Goal: Task Accomplishment & Management: Complete application form

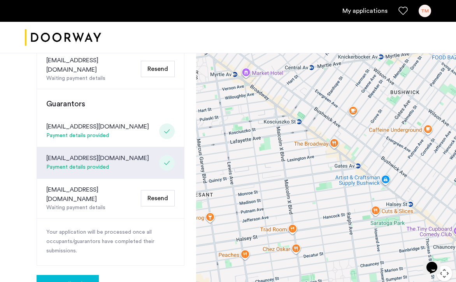
scroll to position [283, 0]
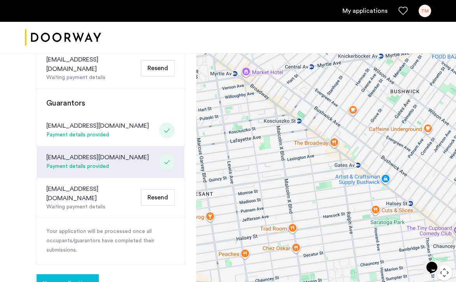
click at [165, 189] on button "Resend" at bounding box center [158, 197] width 34 height 16
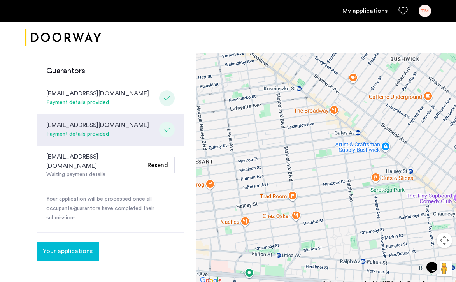
scroll to position [362, 0]
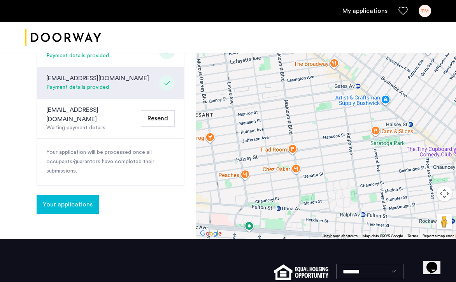
click at [79, 199] on span "Your applications" at bounding box center [68, 203] width 50 height 9
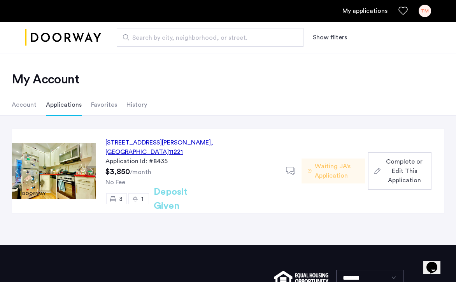
click at [393, 170] on span "Complete or Edit This Application" at bounding box center [404, 171] width 42 height 28
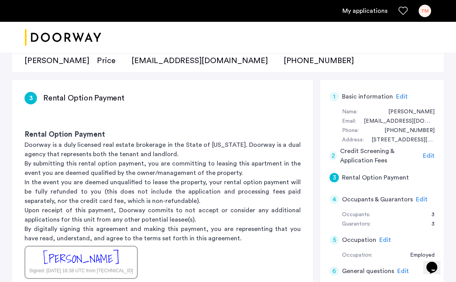
scroll to position [133, 0]
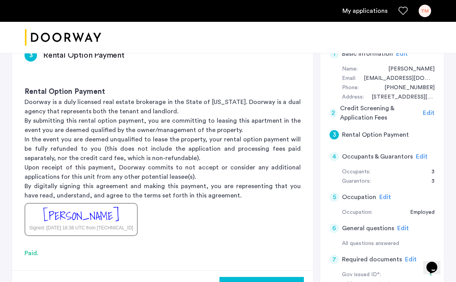
click at [420, 159] on span "Edit" at bounding box center [422, 156] width 12 height 6
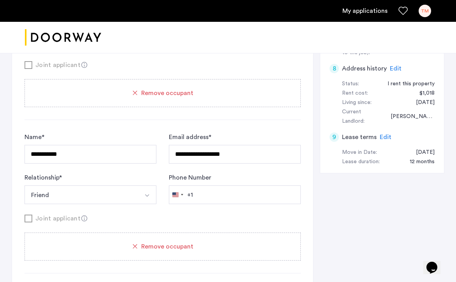
scroll to position [413, 0]
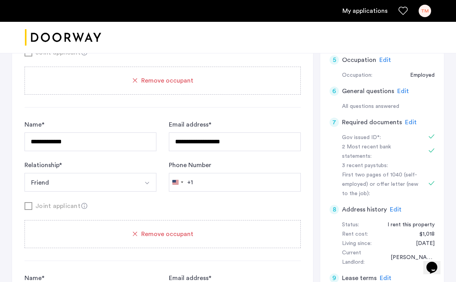
scroll to position [282, 0]
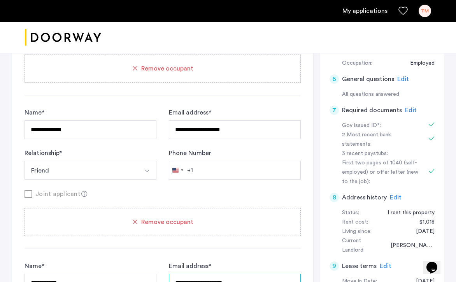
type input "**********"
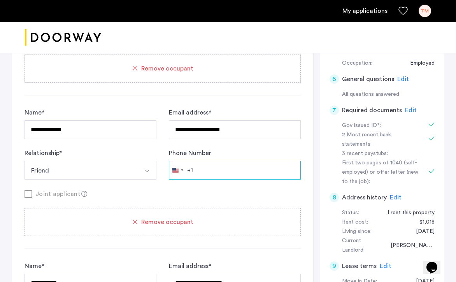
click at [217, 26] on input "Phone Number" at bounding box center [235, 16] width 132 height 19
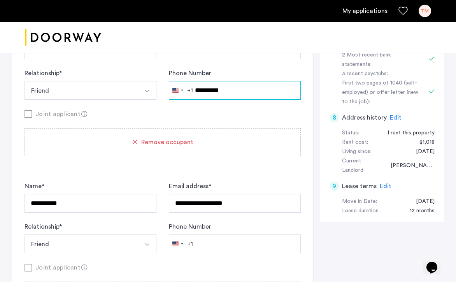
scroll to position [366, 0]
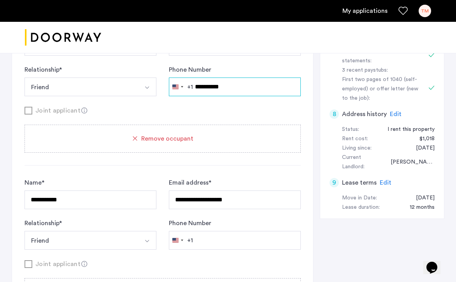
type input "**********"
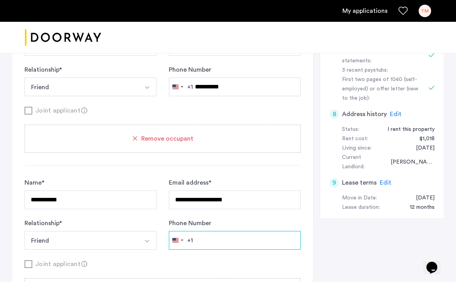
click at [211, 241] on input "Phone Number" at bounding box center [235, 240] width 132 height 19
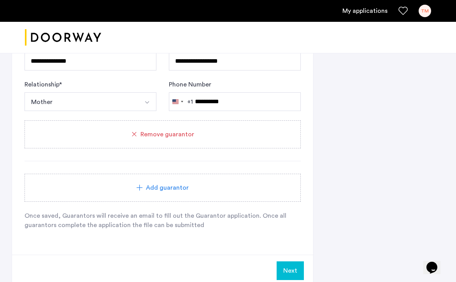
scroll to position [1009, 0]
type input "**********"
click at [290, 269] on button "Next" at bounding box center [289, 270] width 27 height 19
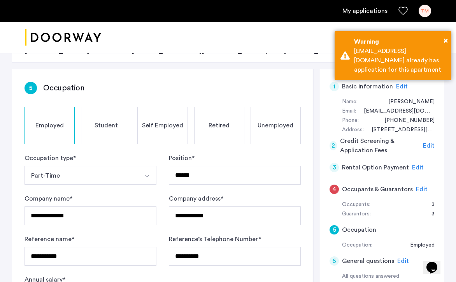
scroll to position [106, 0]
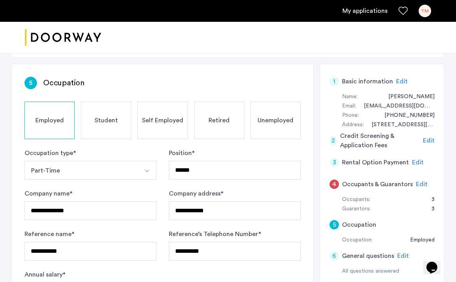
click at [416, 182] on span "Edit" at bounding box center [422, 184] width 12 height 6
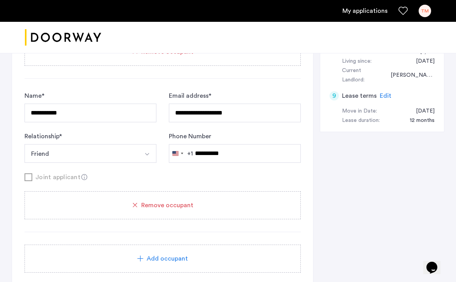
scroll to position [495, 0]
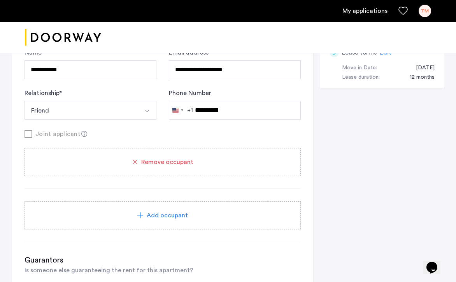
click at [170, 166] on span "Remove occupant" at bounding box center [167, 161] width 52 height 9
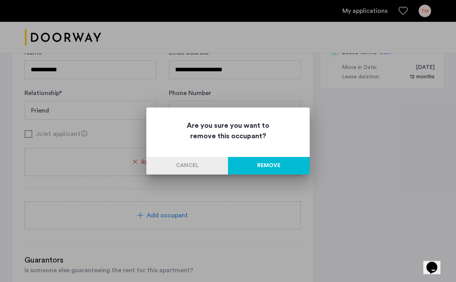
click at [267, 164] on button "Remove" at bounding box center [269, 165] width 82 height 17
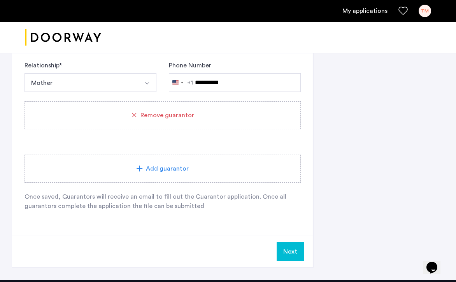
scroll to position [906, 0]
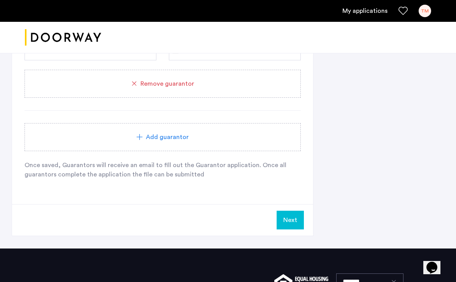
click at [287, 222] on button "Next" at bounding box center [289, 219] width 27 height 19
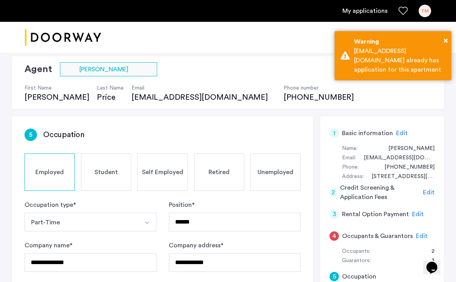
scroll to position [112, 0]
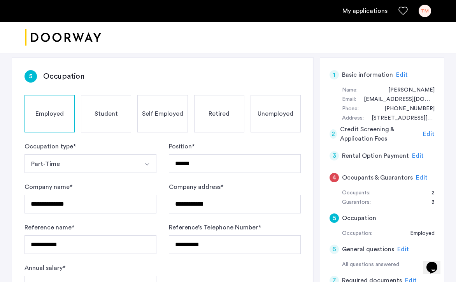
click at [416, 178] on span "Edit" at bounding box center [422, 177] width 12 height 6
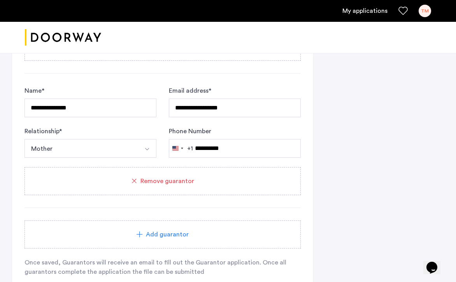
scroll to position [849, 0]
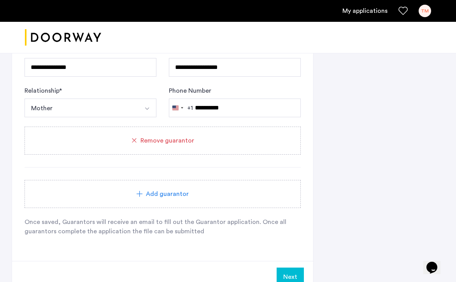
click at [298, 273] on button "Next" at bounding box center [289, 276] width 27 height 19
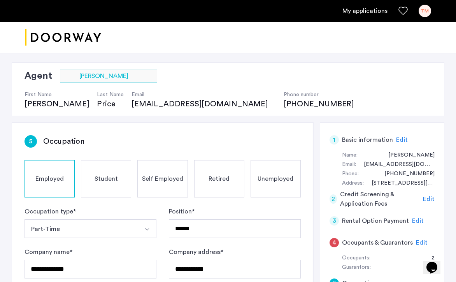
scroll to position [127, 0]
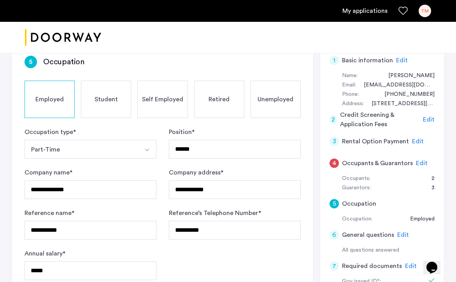
click at [421, 164] on span "Edit" at bounding box center [422, 163] width 12 height 6
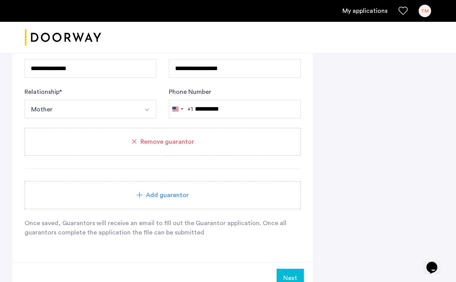
scroll to position [986, 0]
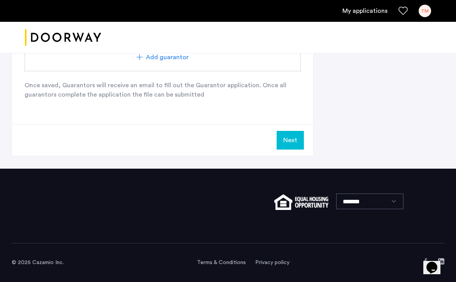
click at [290, 142] on button "Next" at bounding box center [289, 140] width 27 height 19
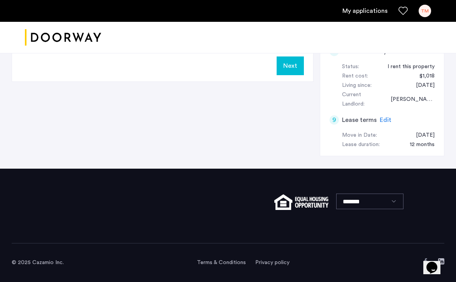
scroll to position [0, 0]
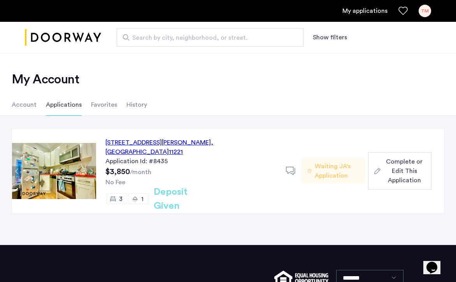
click at [390, 168] on span "Complete or Edit This Application" at bounding box center [404, 171] width 42 height 28
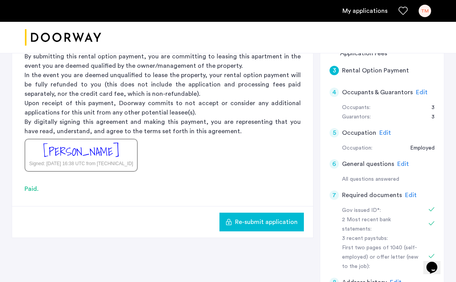
scroll to position [198, 0]
click at [419, 93] on span "Edit" at bounding box center [422, 92] width 12 height 6
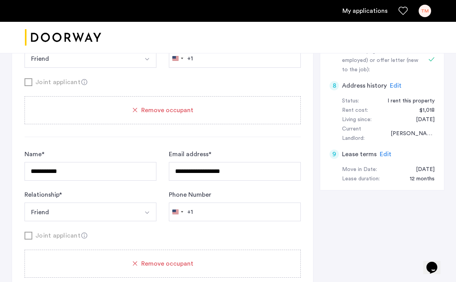
scroll to position [395, 0]
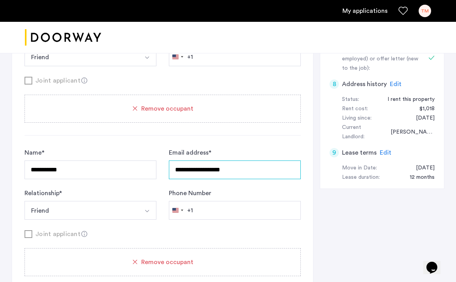
click at [172, 269] on div "Remove occupant" at bounding box center [162, 262] width 276 height 28
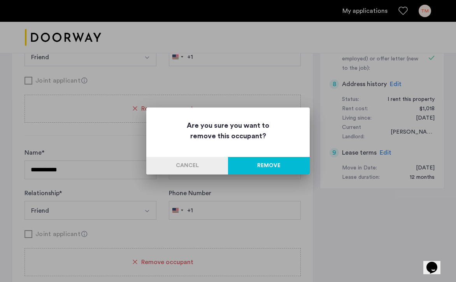
scroll to position [0, 0]
click at [275, 162] on button "Remove" at bounding box center [269, 165] width 82 height 17
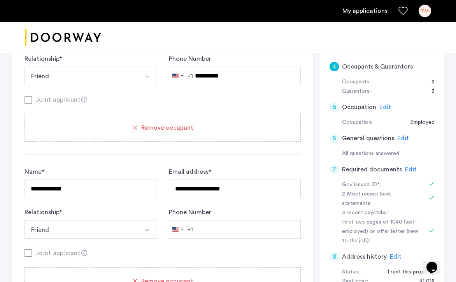
scroll to position [224, 0]
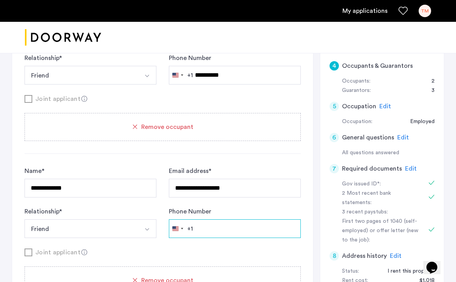
click at [247, 84] on input "Phone Number" at bounding box center [235, 75] width 132 height 19
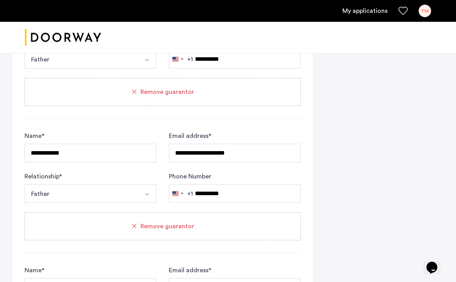
scroll to position [887, 0]
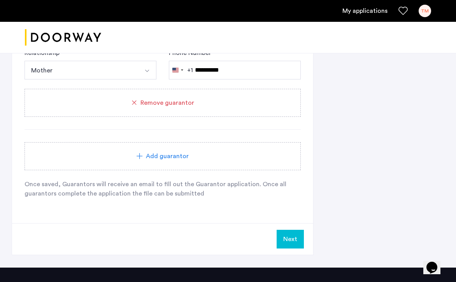
type input "**********"
click at [288, 243] on button "Next" at bounding box center [289, 238] width 27 height 19
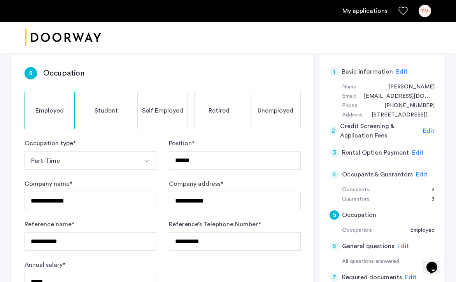
scroll to position [143, 0]
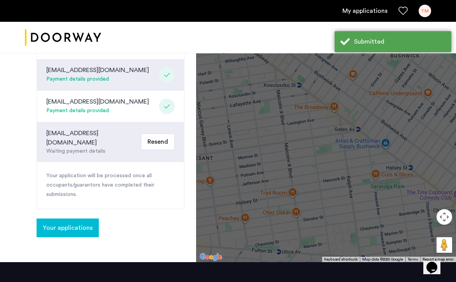
scroll to position [304, 0]
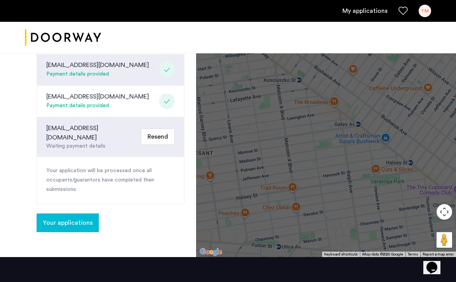
click at [159, 129] on button "Resend" at bounding box center [158, 136] width 34 height 16
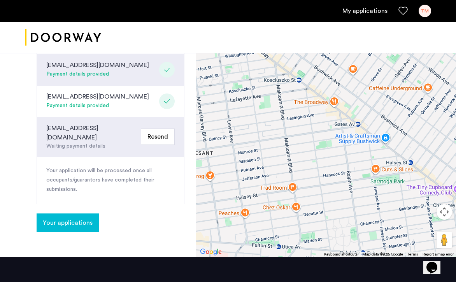
click at [85, 218] on span "Your applications" at bounding box center [68, 222] width 50 height 9
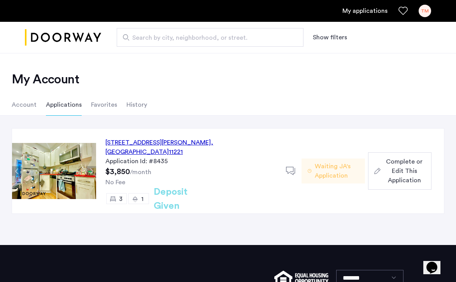
click at [390, 171] on span "Complete or Edit This Application" at bounding box center [404, 171] width 42 height 28
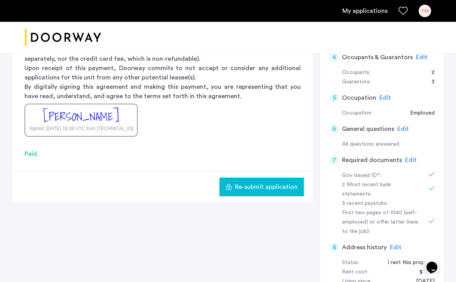
scroll to position [234, 0]
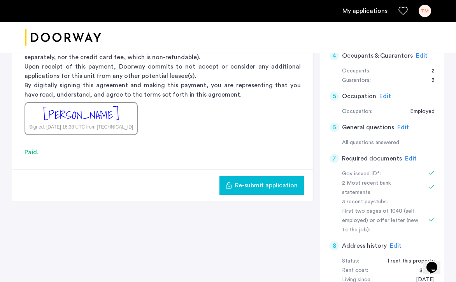
click at [410, 157] on span "Edit" at bounding box center [411, 158] width 12 height 6
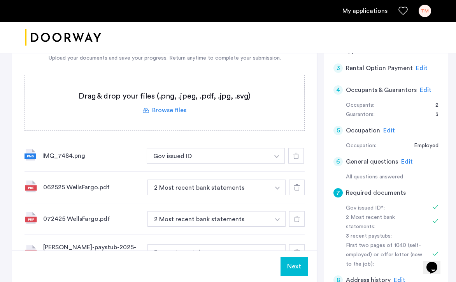
scroll to position [231, 0]
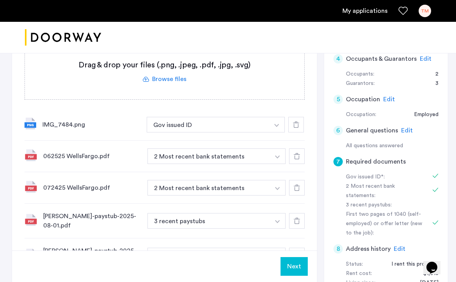
click at [109, 124] on div "IMG_7484.png" at bounding box center [91, 124] width 98 height 9
click at [297, 123] on div at bounding box center [296, 125] width 16 height 16
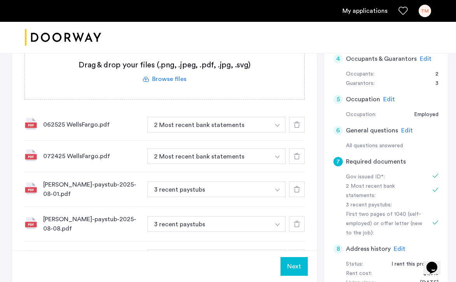
click at [165, 75] on label at bounding box center [164, 71] width 279 height 55
click at [0, 0] on input "file" at bounding box center [0, 0] width 0 height 0
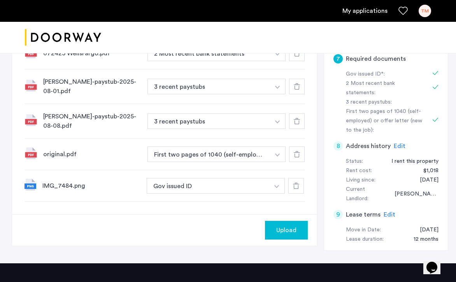
scroll to position [346, 0]
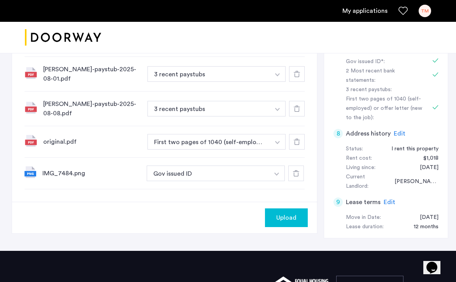
click at [294, 169] on div at bounding box center [296, 173] width 16 height 16
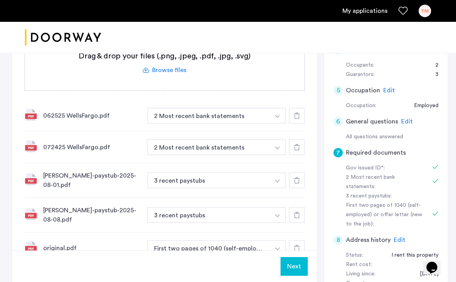
scroll to position [155, 0]
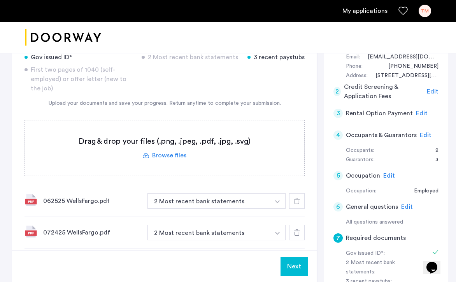
click at [194, 150] on label at bounding box center [164, 147] width 279 height 55
click at [0, 0] on input "file" at bounding box center [0, 0] width 0 height 0
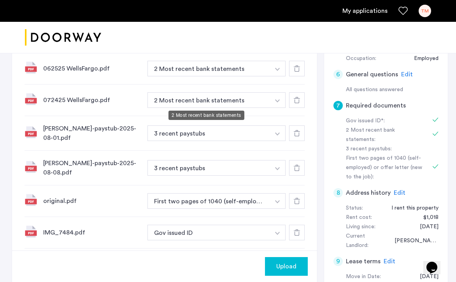
scroll to position [286, 0]
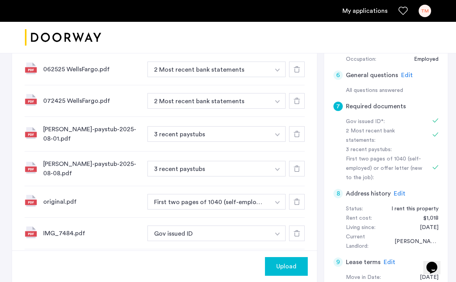
click at [293, 262] on div "Upload" at bounding box center [286, 265] width 30 height 9
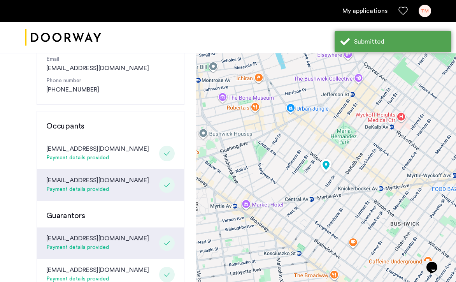
scroll to position [195, 0]
